Goal: Information Seeking & Learning: Compare options

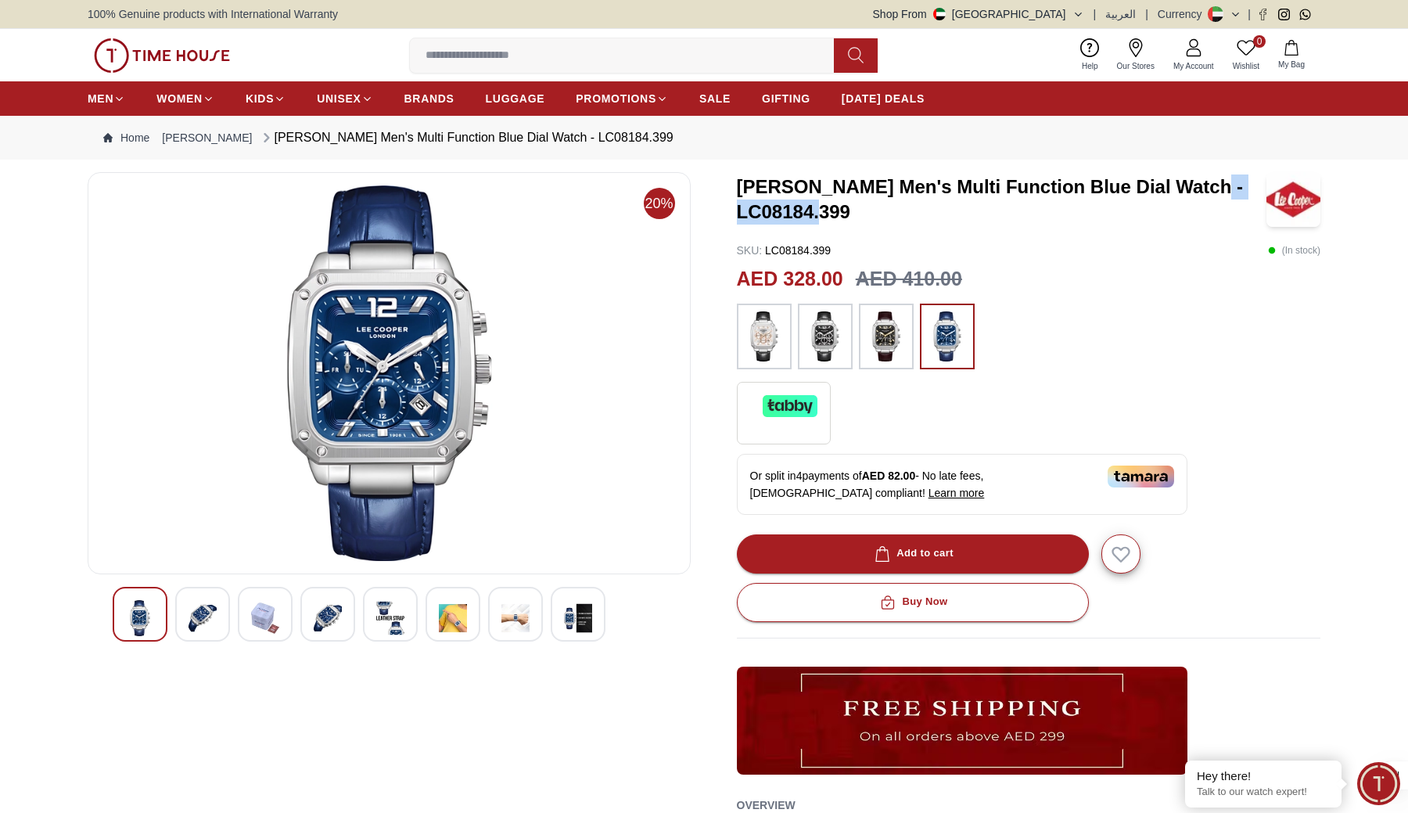
drag, startPoint x: 853, startPoint y: 208, endPoint x: 733, endPoint y: 210, distance: 119.7
click at [733, 210] on div "20% [PERSON_NAME] Men's Multi Function Blue Dial Watch - LC08184.399 SKU : LC08…" at bounding box center [704, 568] width 1233 height 793
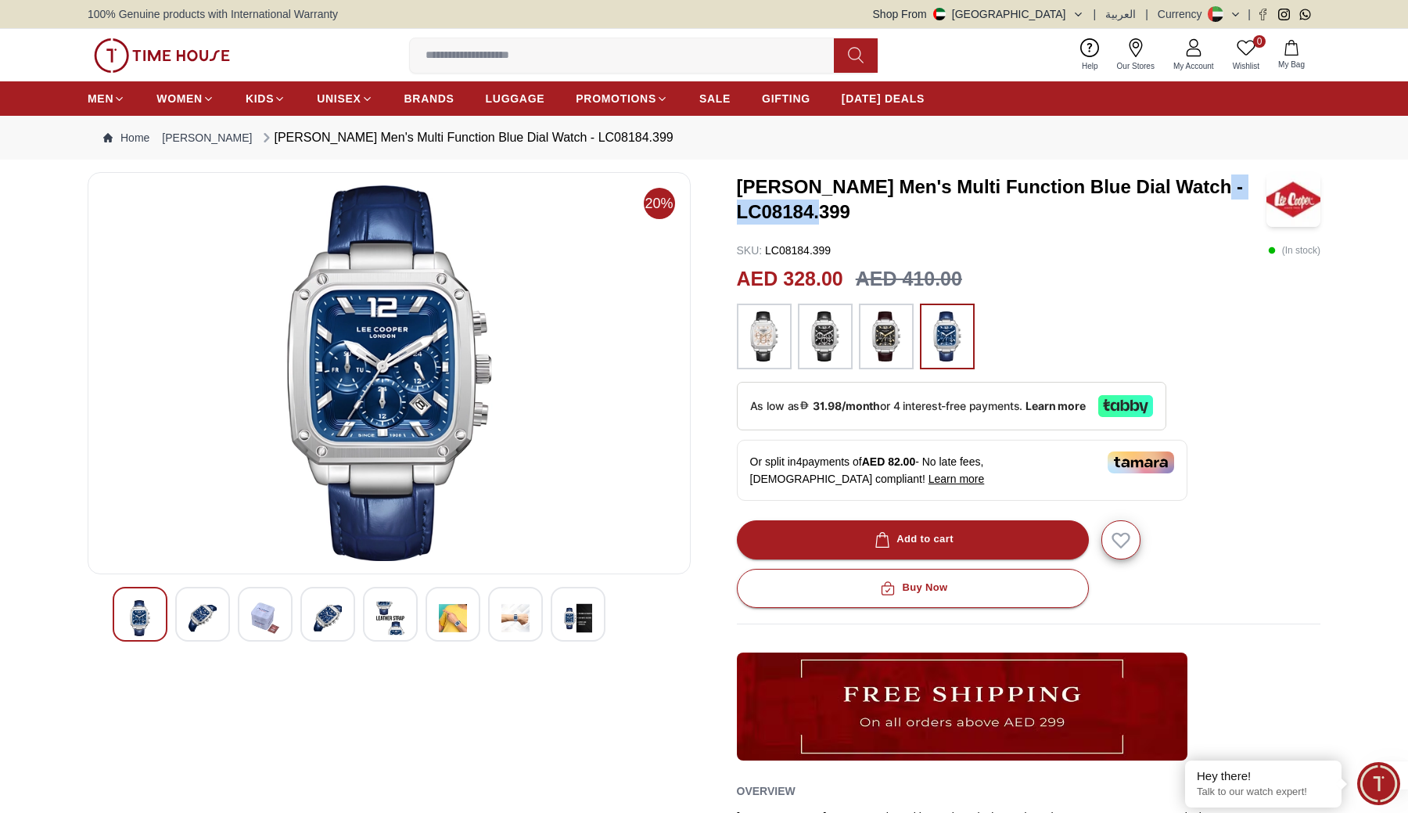
copy h3 "LC08184.399"
click at [897, 340] on img at bounding box center [886, 336] width 39 height 50
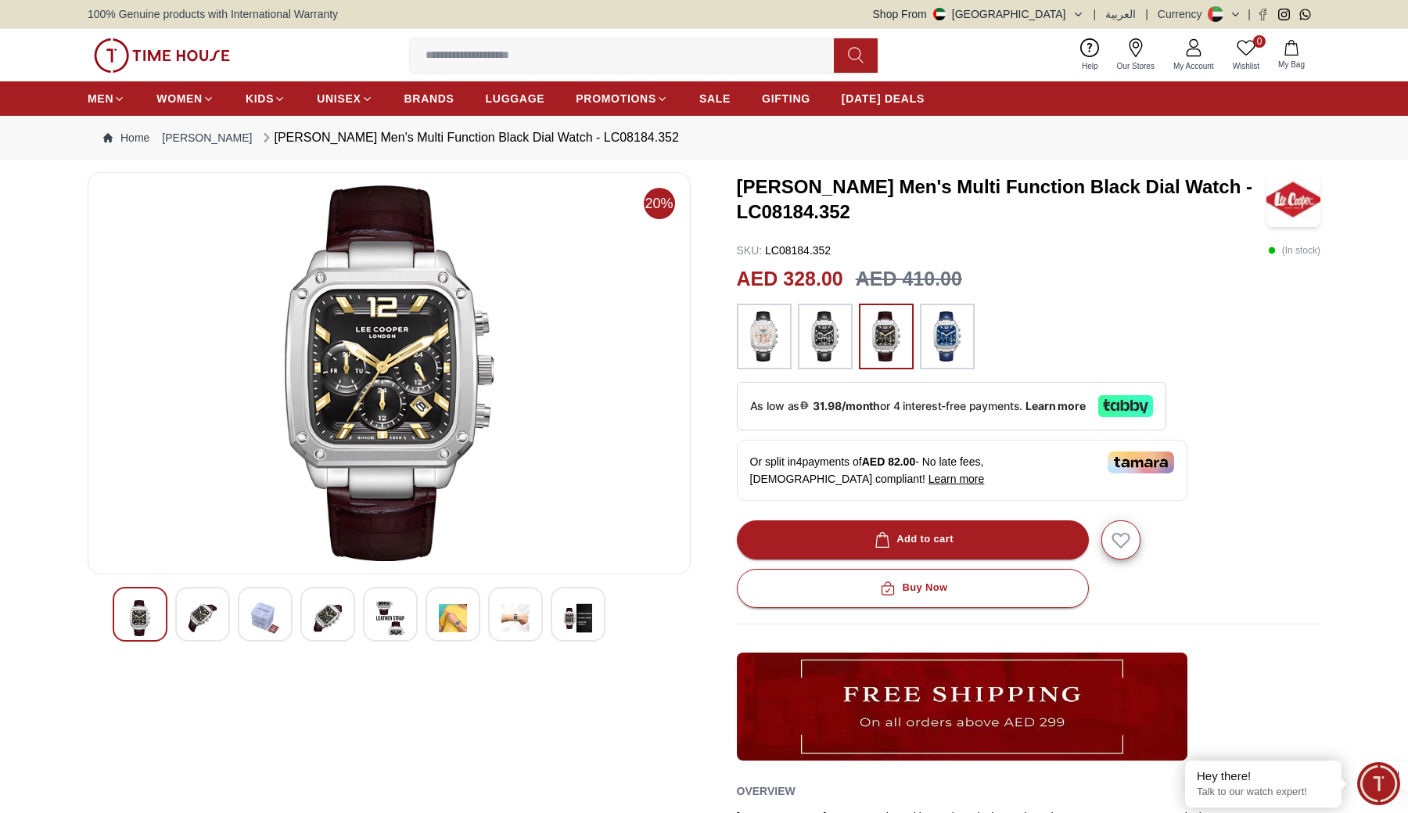
click at [941, 325] on img at bounding box center [947, 336] width 39 height 50
click at [813, 211] on h3 "[PERSON_NAME] Men's Multi Function Black Dial Watch - LC08184.352" at bounding box center [1002, 199] width 530 height 50
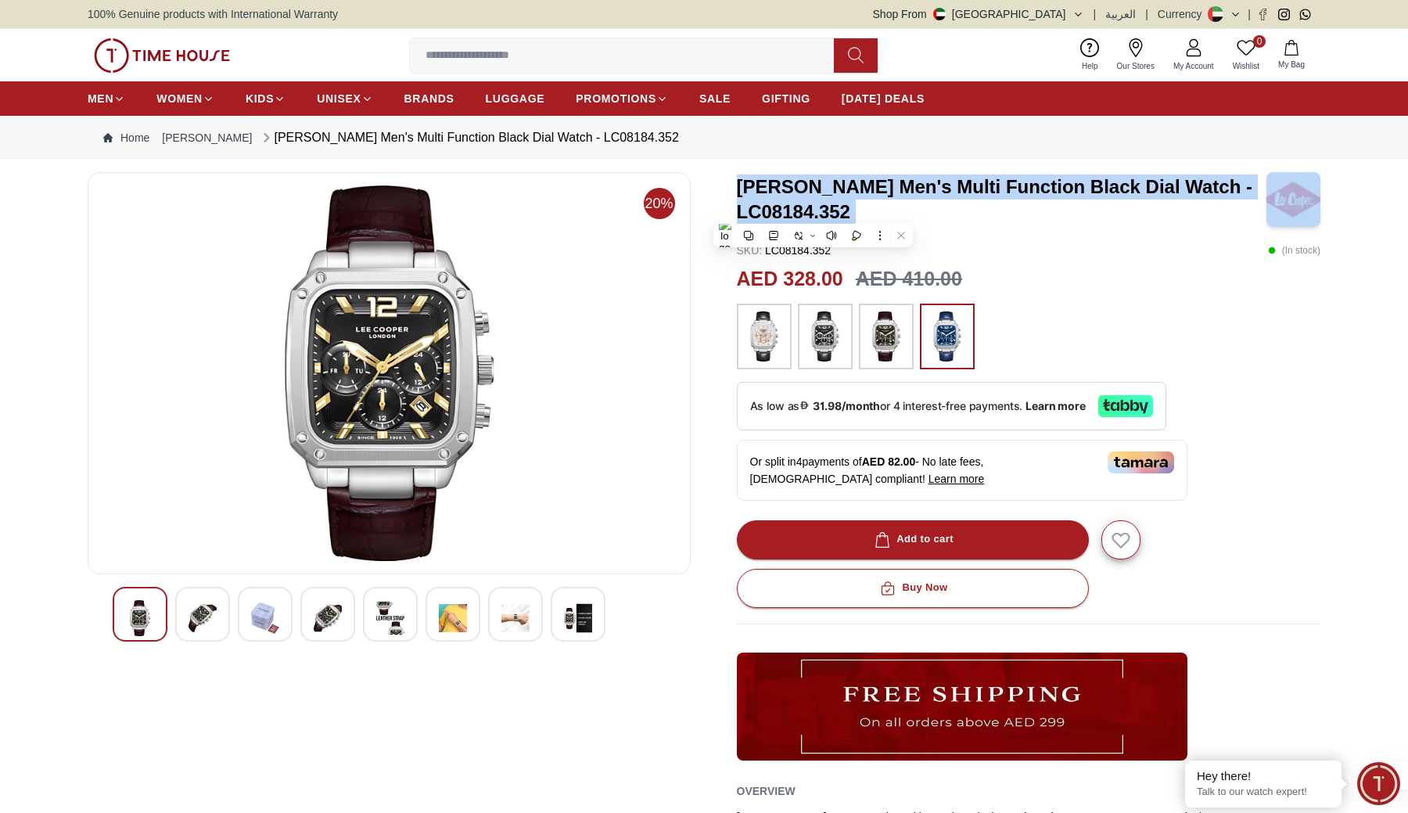
click at [813, 211] on h3 "[PERSON_NAME] Men's Multi Function Black Dial Watch - LC08184.352" at bounding box center [1002, 199] width 530 height 50
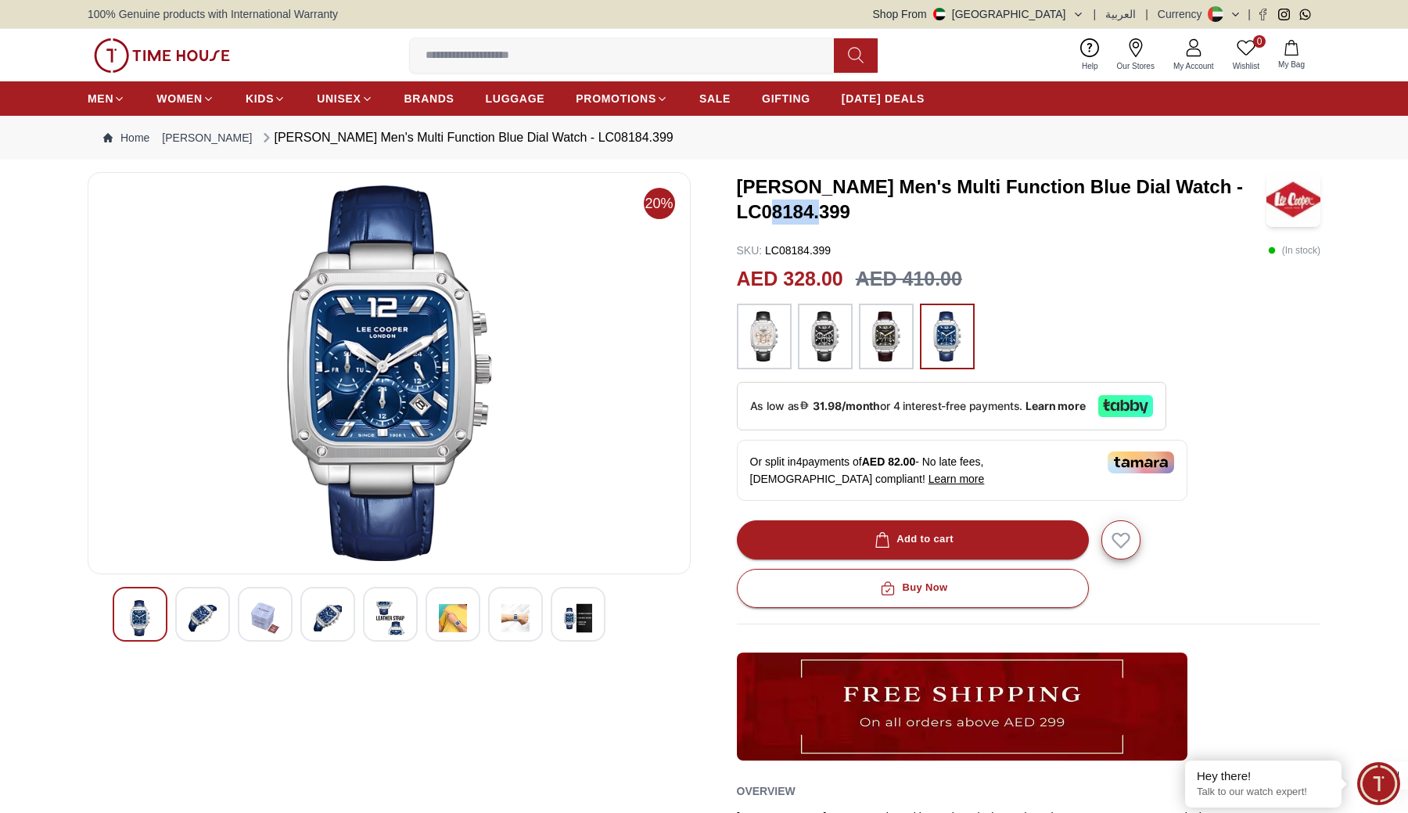
drag, startPoint x: 851, startPoint y: 210, endPoint x: 802, endPoint y: 210, distance: 49.3
click at [802, 210] on h3 "[PERSON_NAME] Men's Multi Function Blue Dial Watch - LC08184.399" at bounding box center [1002, 199] width 530 height 50
drag, startPoint x: 738, startPoint y: 210, endPoint x: 846, endPoint y: 211, distance: 108.0
click at [846, 211] on h3 "[PERSON_NAME] Men's Multi Function Blue Dial Watch - LC08184.399" at bounding box center [1002, 199] width 530 height 50
copy h3 "LC08184.399"
